Goal: Communication & Community: Answer question/provide support

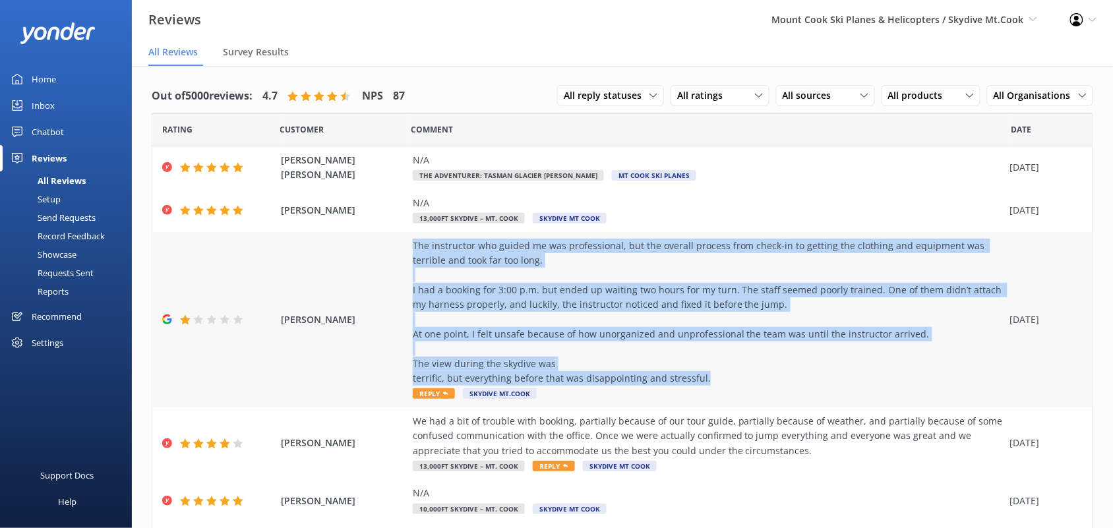
drag, startPoint x: 716, startPoint y: 375, endPoint x: 404, endPoint y: 245, distance: 337.9
click at [404, 245] on div "[PERSON_NAME] The instructor who guided me was professional, but the overall pr…" at bounding box center [622, 319] width 940 height 175
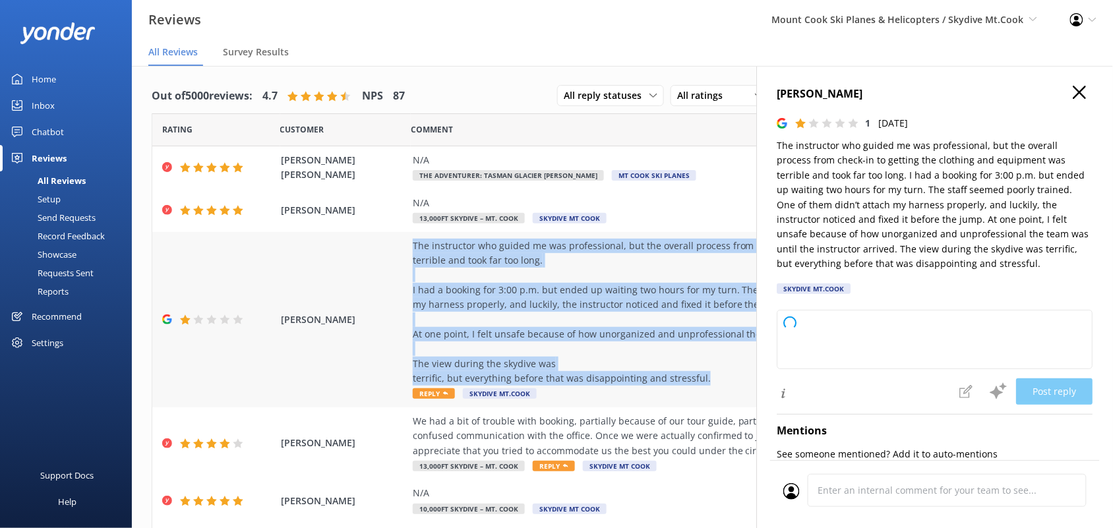
copy div "The instructor who guided me was professional, but the overall process from che…"
type textarea "Thank you for sharing your feedback. We sincerely apologize for the delays and …"
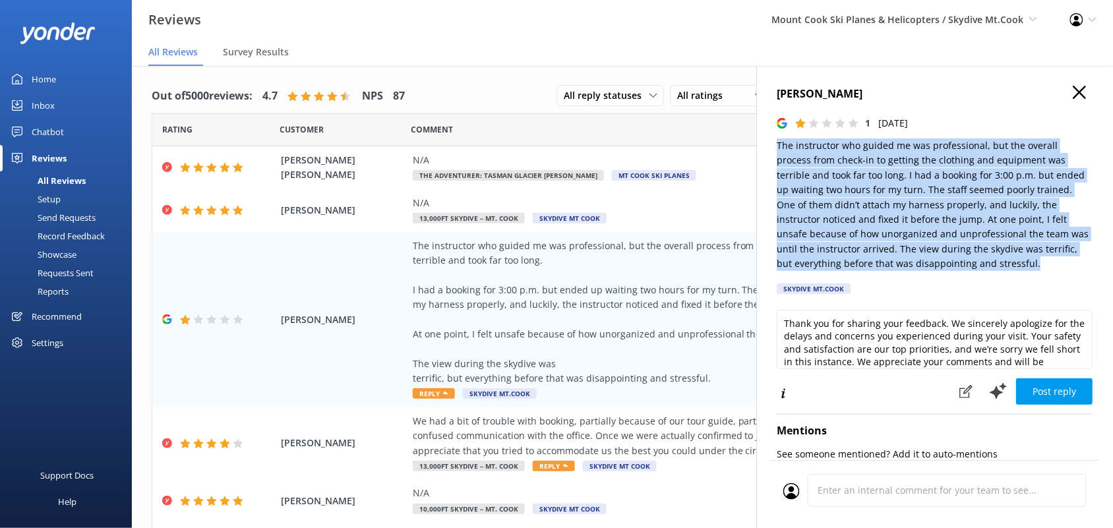
drag, startPoint x: 1034, startPoint y: 264, endPoint x: 776, endPoint y: 150, distance: 282.0
click at [776, 150] on div "[PERSON_NAME] 1 [DATE] The instructor who guided me was professional, but the o…" at bounding box center [935, 330] width 356 height 528
copy p "The instructor who guided me was professional, but the overall process from che…"
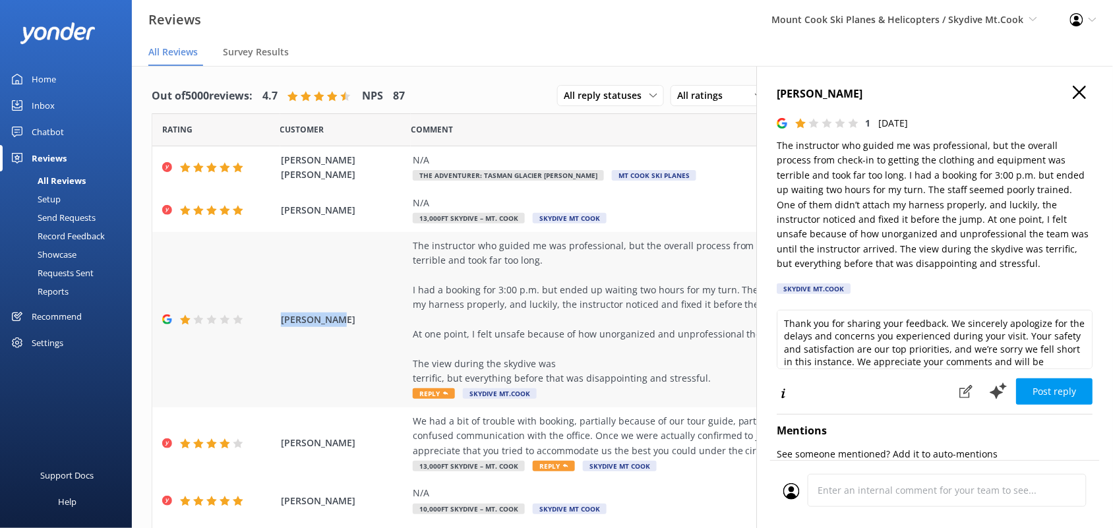
drag, startPoint x: 347, startPoint y: 321, endPoint x: 281, endPoint y: 321, distance: 65.9
click at [281, 321] on span "[PERSON_NAME]" at bounding box center [343, 320] width 125 height 15
copy span "[PERSON_NAME]"
drag, startPoint x: 852, startPoint y: 91, endPoint x: 776, endPoint y: 100, distance: 77.1
click at [776, 100] on div "[PERSON_NAME] 1 [DATE] The instructor who guided me was professional, but the o…" at bounding box center [935, 330] width 356 height 528
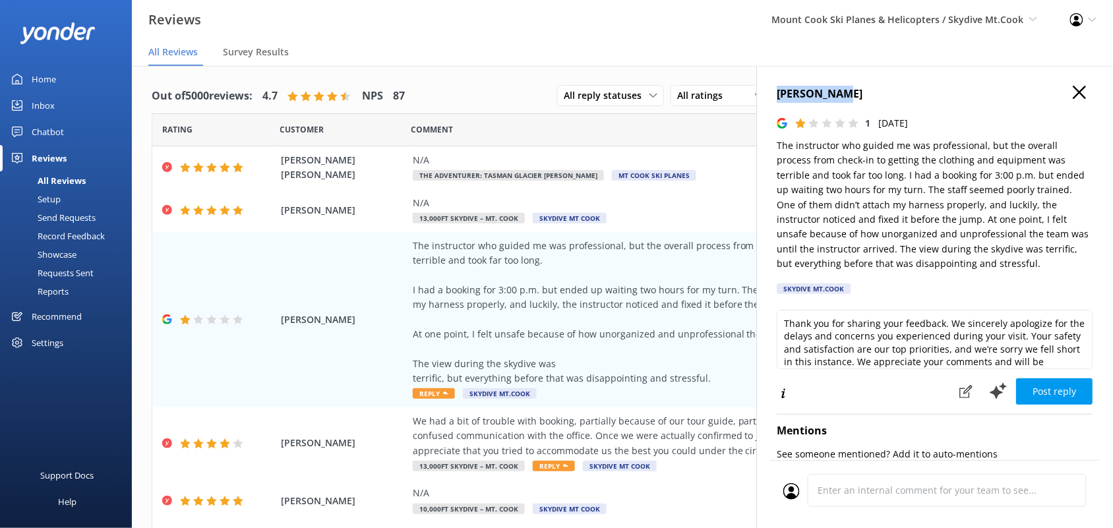
copy h4 "[PERSON_NAME]"
drag, startPoint x: 358, startPoint y: 446, endPoint x: 274, endPoint y: 457, distance: 84.5
click at [274, 457] on div "[PERSON_NAME] We had a bit of trouble with booking, partially because of our to…" at bounding box center [622, 444] width 940 height 73
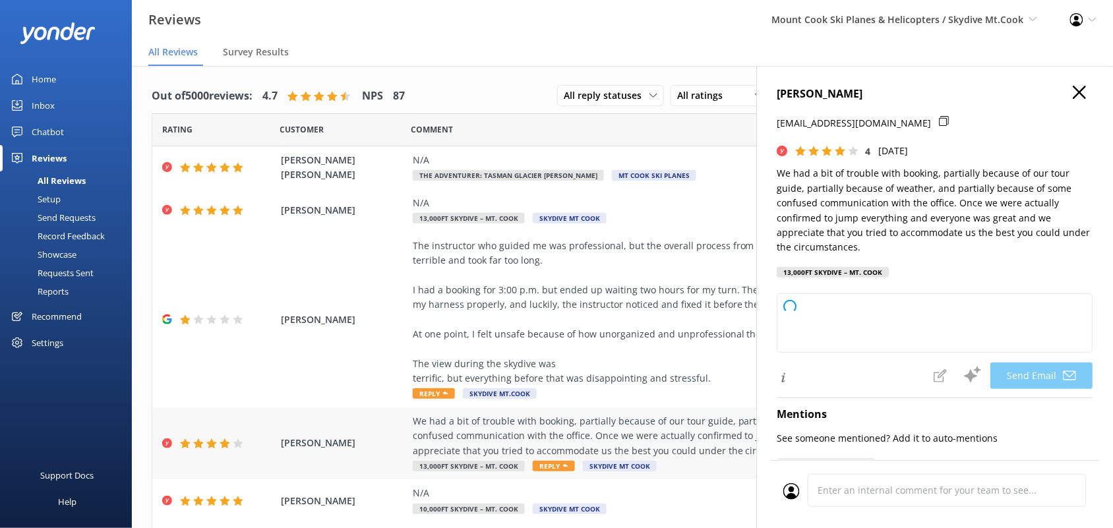
copy span "[PERSON_NAME]"
type textarea "Hi [PERSON_NAME], Thank you for your honest feedback and for your patience thro…"
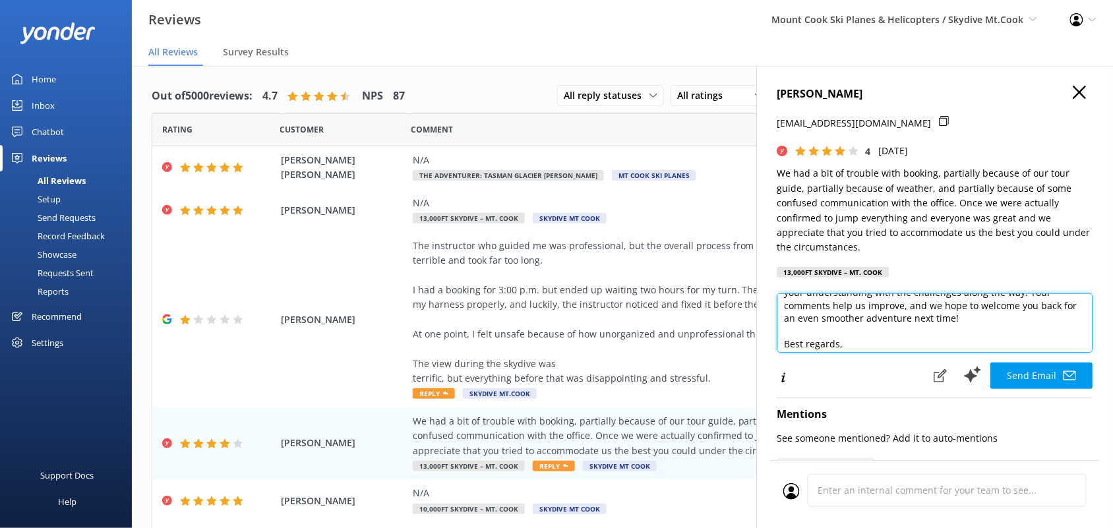
scroll to position [84, 0]
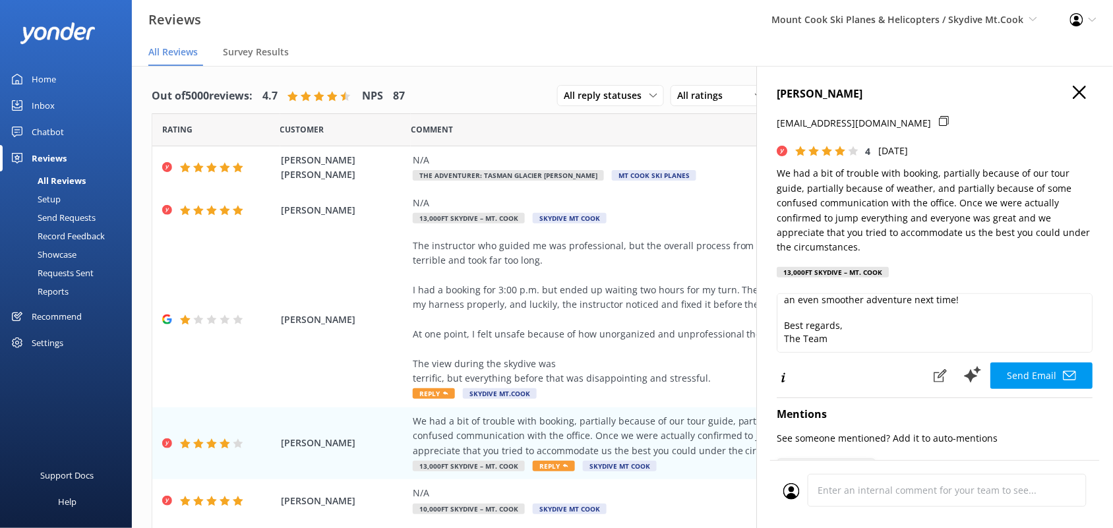
click at [1074, 89] on use "button" at bounding box center [1080, 92] width 13 height 13
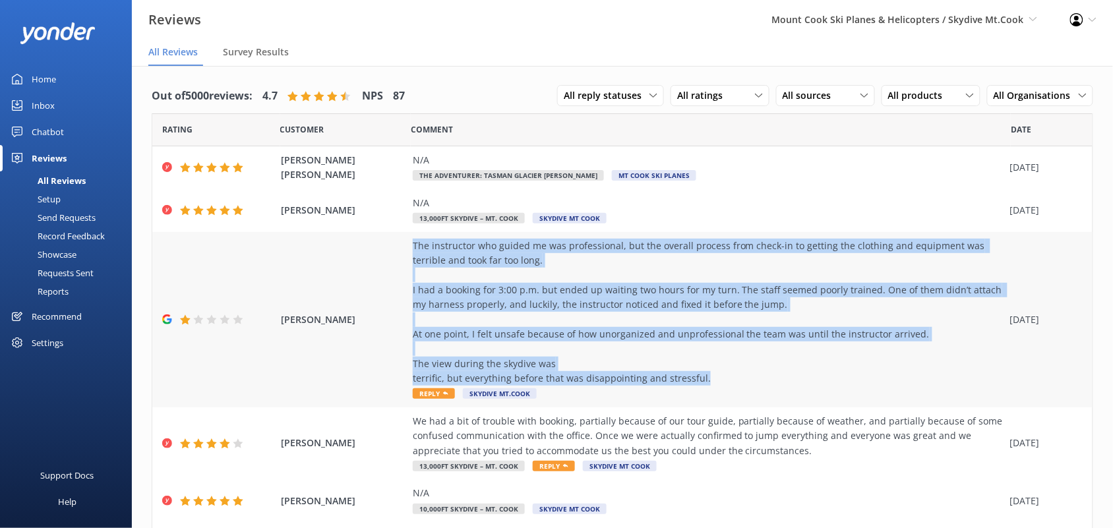
drag, startPoint x: 408, startPoint y: 244, endPoint x: 795, endPoint y: 375, distance: 408.6
click at [795, 375] on div "[PERSON_NAME] The instructor who guided me was professional, but the overall pr…" at bounding box center [622, 319] width 940 height 175
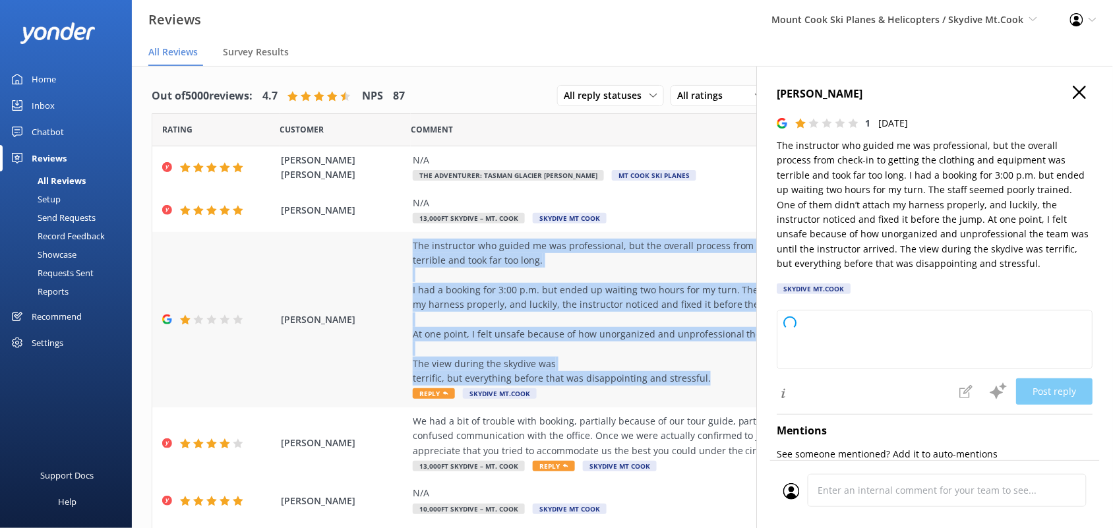
copy div "The instructor who guided me was professional, but the overall process from che…"
type textarea "Thank you for your feedback. We’re truly sorry for the delays and concerns you …"
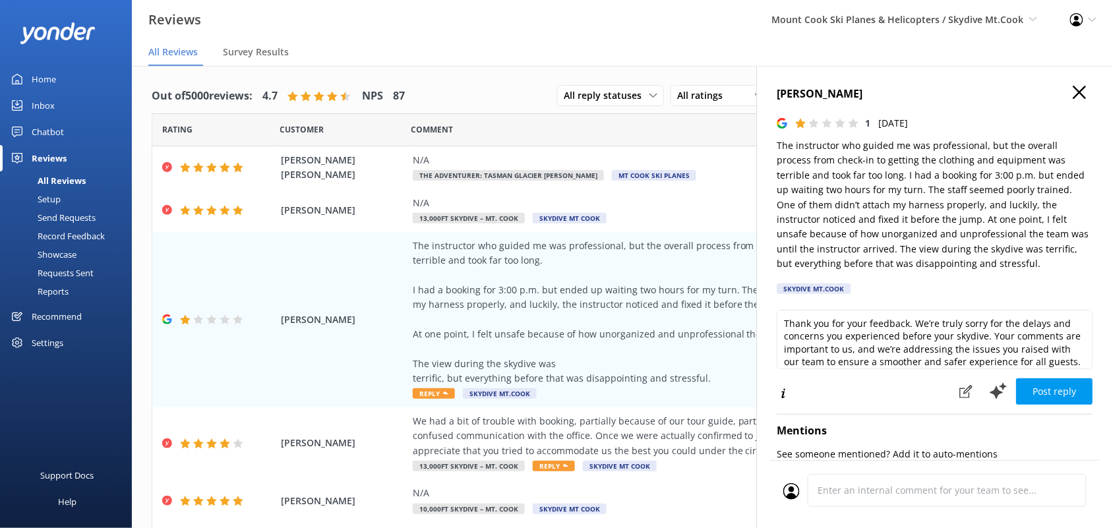
click at [496, 70] on div "Out of 5000 reviews: 4.7 NPS 87 All reply statuses All reply statuses Needs a r…" at bounding box center [622, 437] width 981 height 742
click at [1069, 83] on div "[PERSON_NAME] 1 [DATE] The instructor who guided me was professional, but the o…" at bounding box center [935, 330] width 356 height 528
click at [1074, 91] on use "button" at bounding box center [1080, 92] width 13 height 13
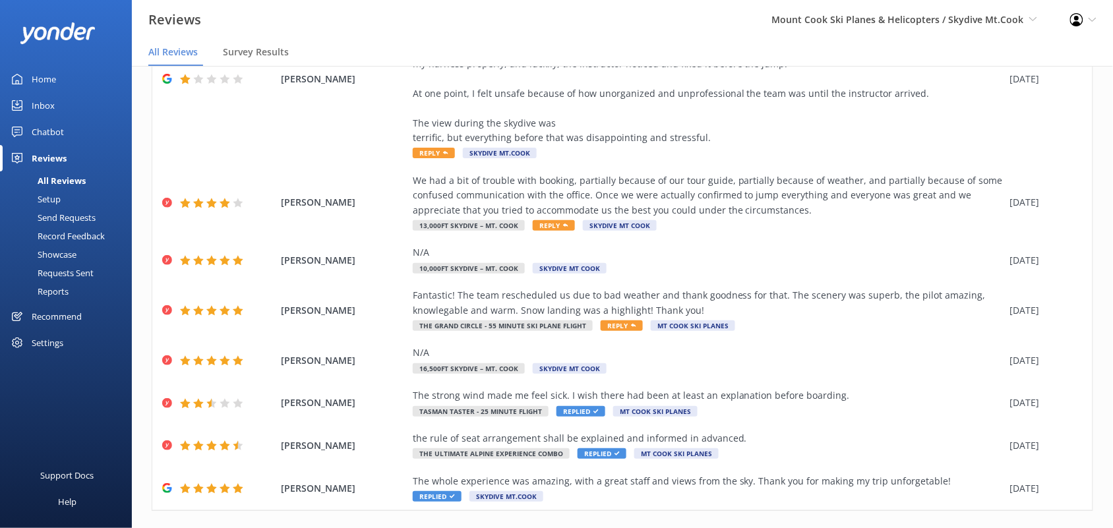
scroll to position [266, 0]
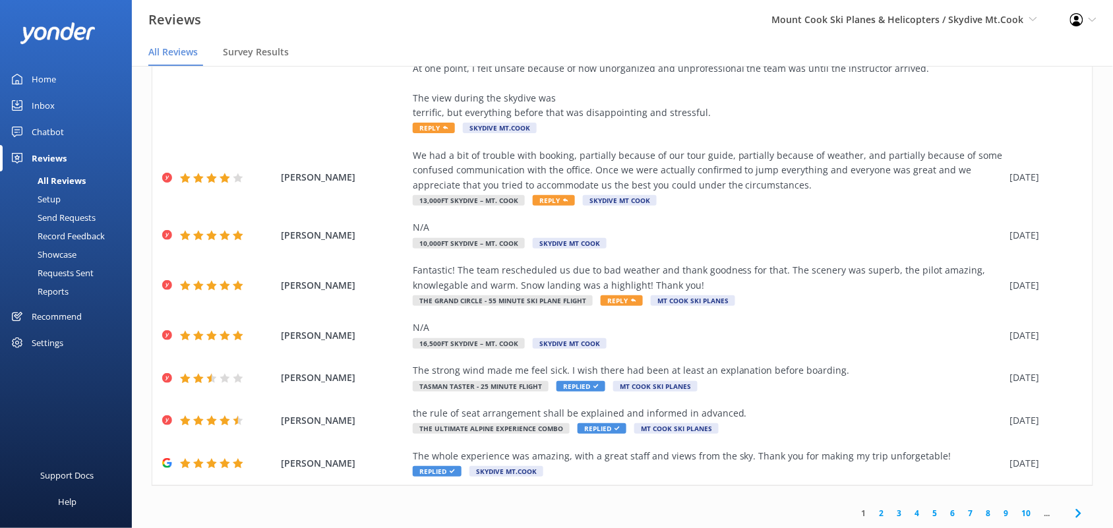
click at [927, 509] on link "5" at bounding box center [936, 513] width 18 height 13
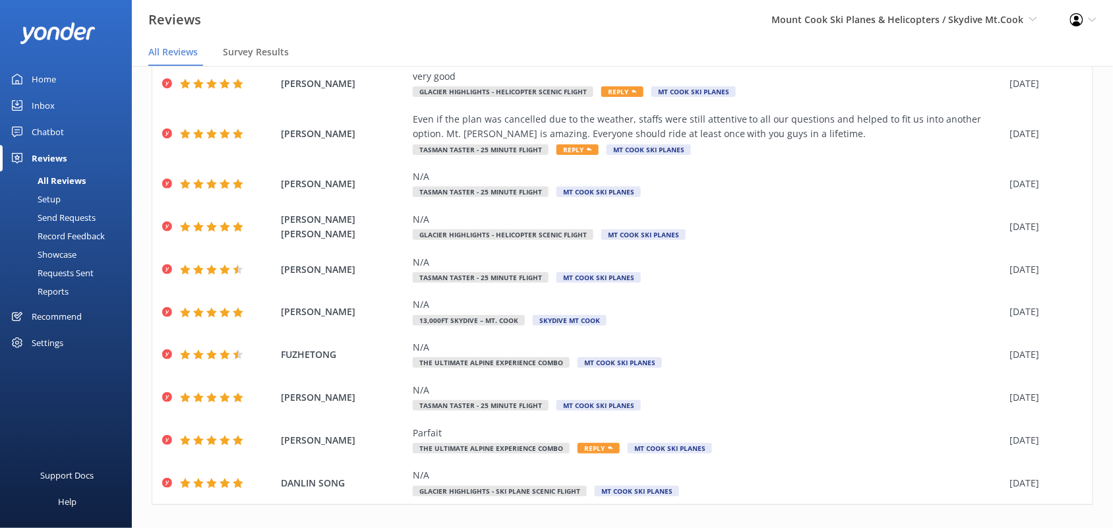
scroll to position [104, 0]
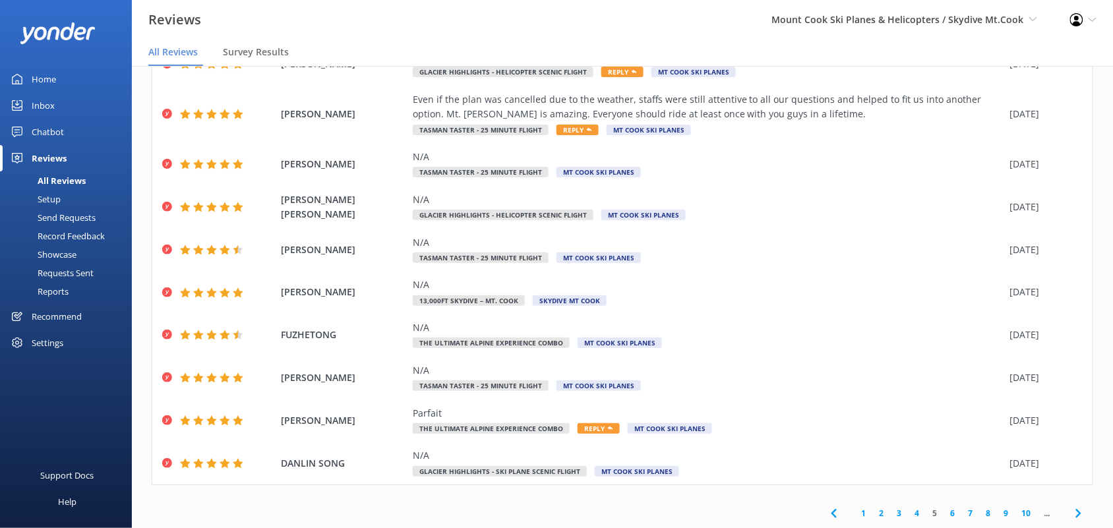
click at [1016, 508] on link "10" at bounding box center [1027, 513] width 22 height 13
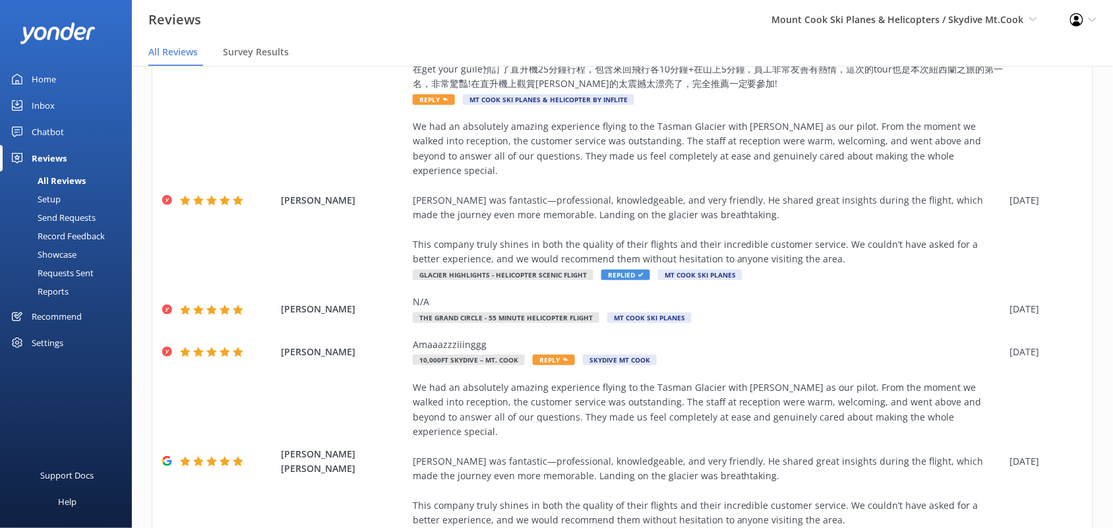
scroll to position [562, 0]
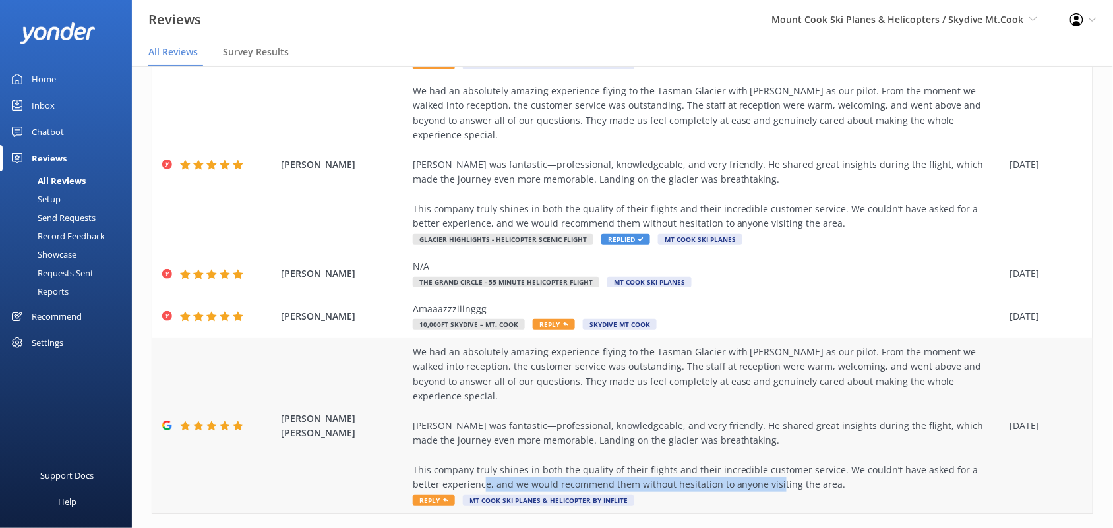
drag, startPoint x: 815, startPoint y: 450, endPoint x: 518, endPoint y: 455, distance: 296.8
click at [518, 455] on div "We had an absolutely amazing experience flying to the Tasman Glacier with [PERS…" at bounding box center [708, 419] width 591 height 148
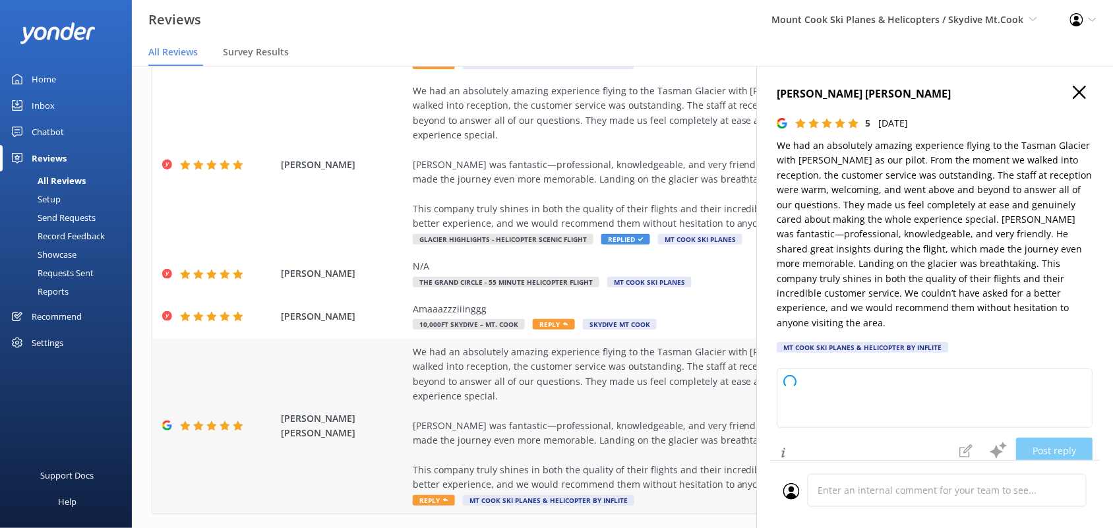
click at [278, 470] on div "[PERSON_NAME] [PERSON_NAME] We had an absolutely amazing experience flying to t…" at bounding box center [622, 425] width 940 height 175
type textarea "Thank you so much for your wonderful review! We’re thrilled to hear you had suc…"
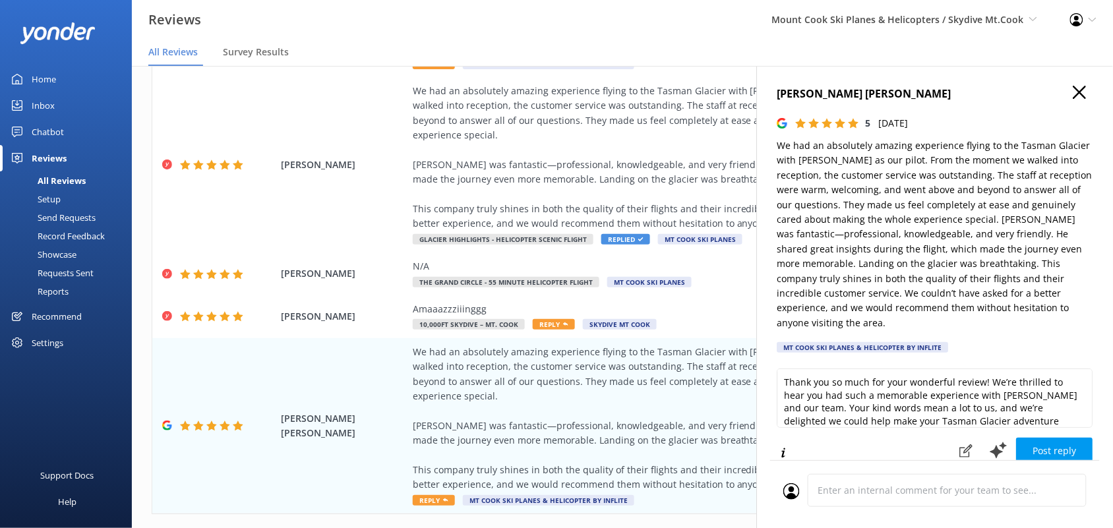
click at [1074, 91] on icon "button" at bounding box center [1080, 92] width 13 height 13
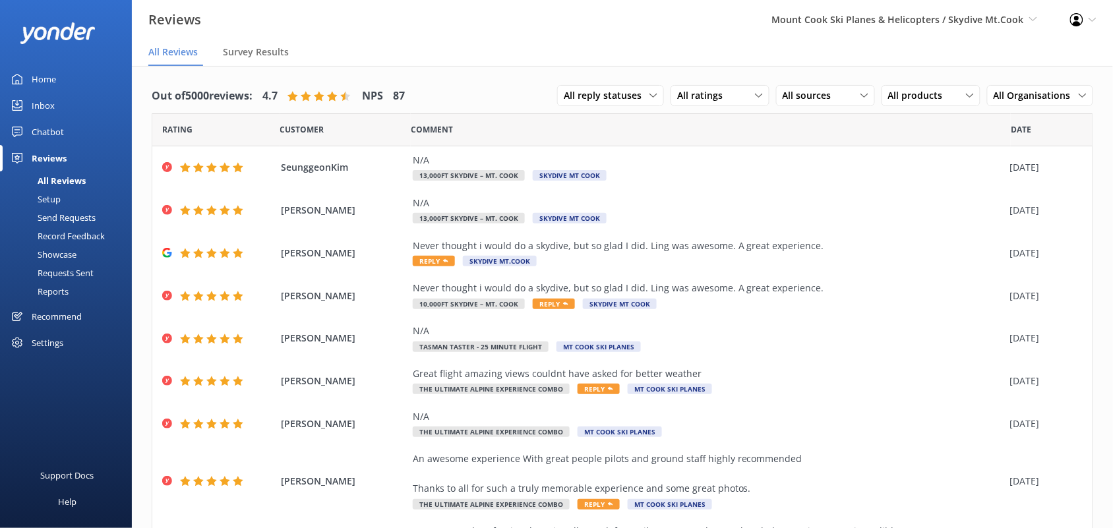
scroll to position [119, 0]
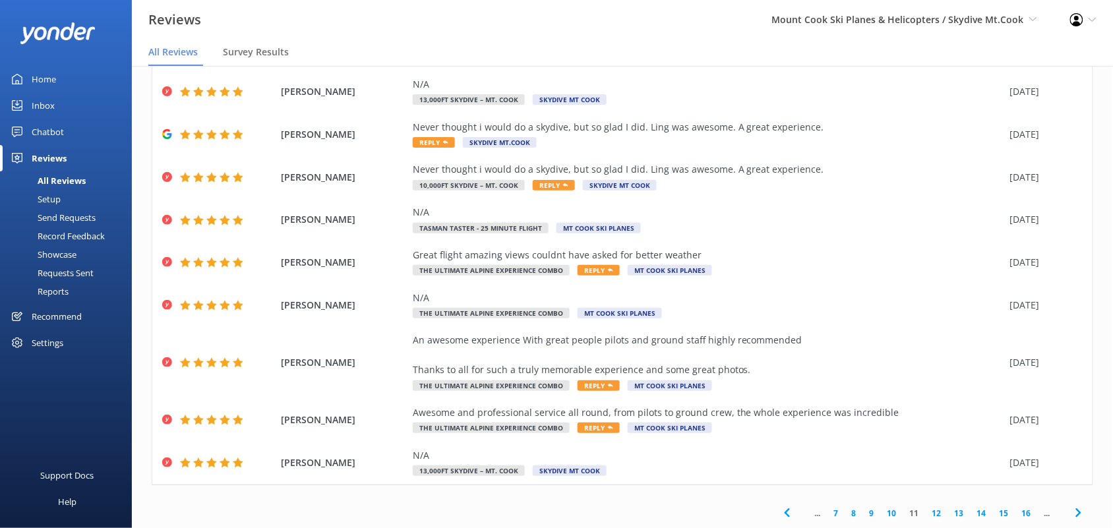
click at [927, 511] on link "12" at bounding box center [937, 513] width 22 height 13
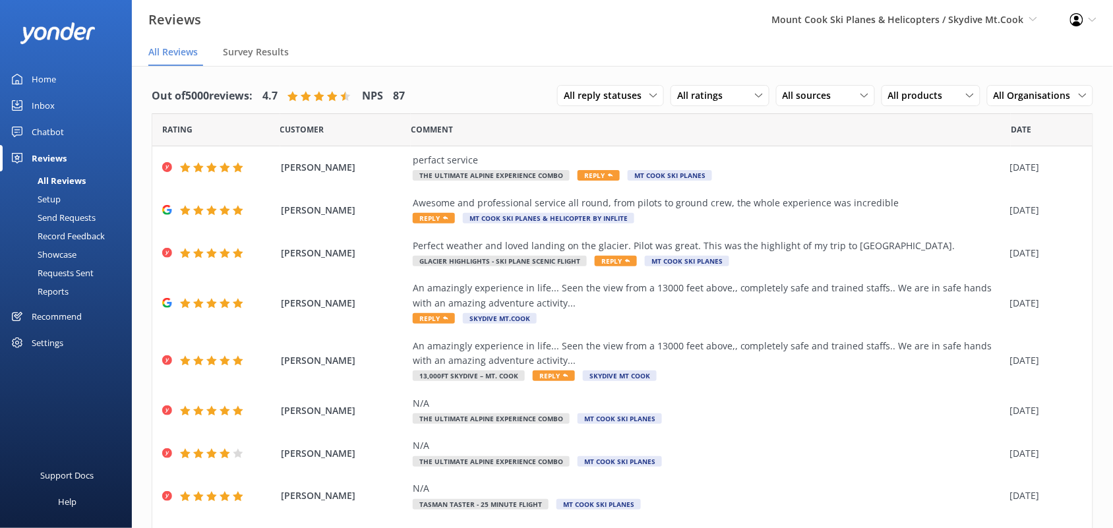
scroll to position [119, 0]
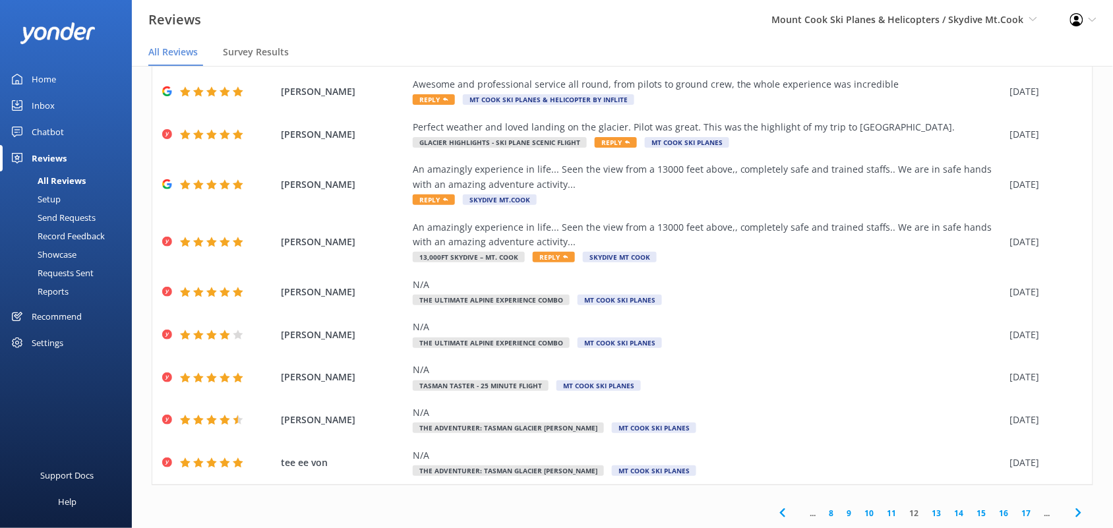
click at [926, 518] on link "13" at bounding box center [937, 513] width 22 height 13
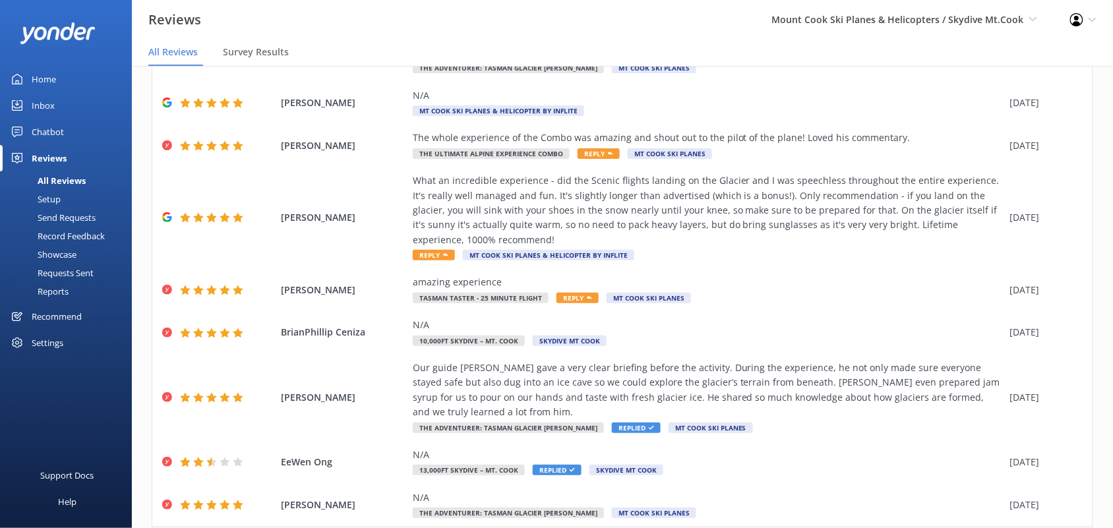
scroll to position [192, 0]
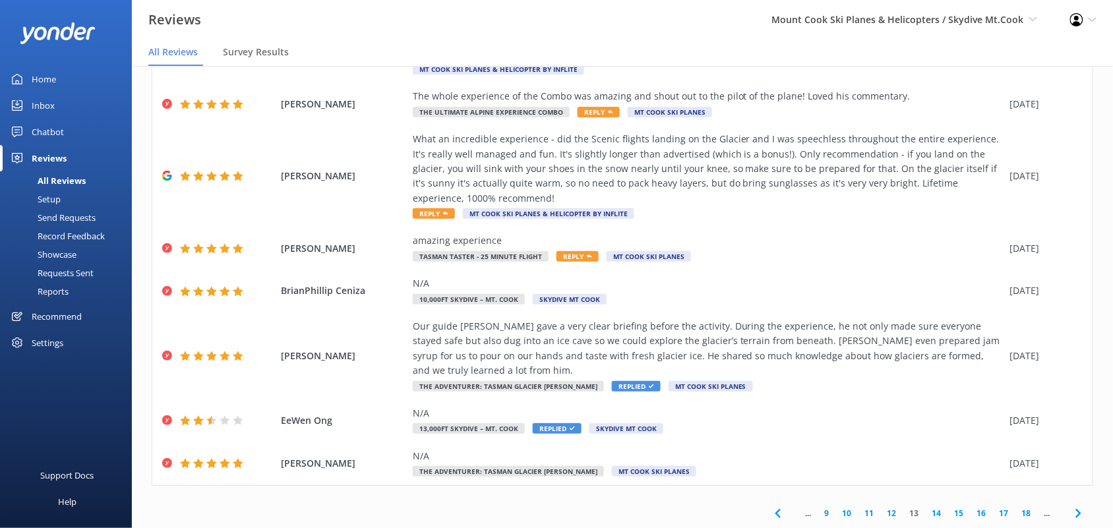
click at [1017, 516] on link "18" at bounding box center [1027, 513] width 22 height 13
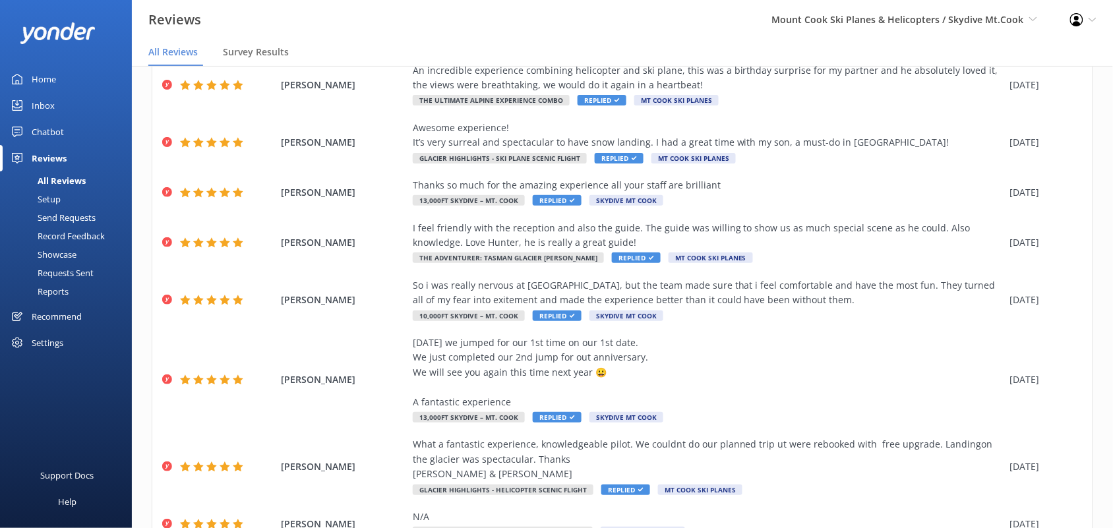
scroll to position [236, 0]
